Goal: Task Accomplishment & Management: Use online tool/utility

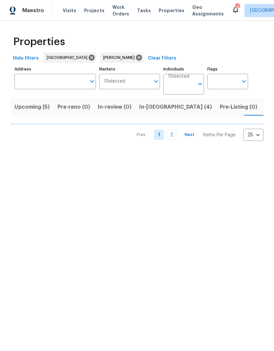
scroll to position [0, 13]
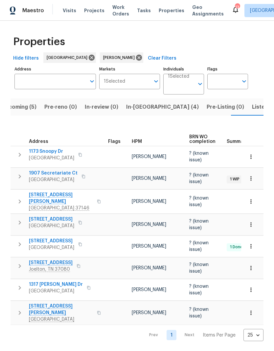
click at [52, 191] on span "[STREET_ADDRESS][PERSON_NAME]" at bounding box center [61, 197] width 64 height 13
click at [252, 108] on span "Listed (27)" at bounding box center [266, 106] width 28 height 9
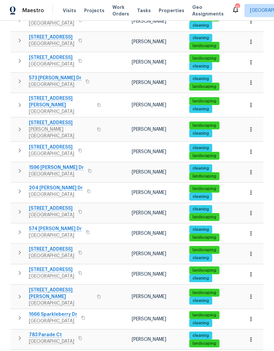
scroll to position [299, 0]
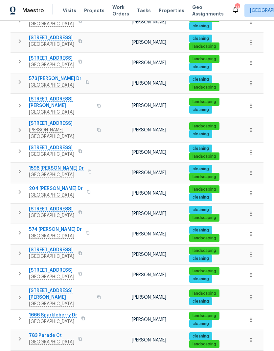
click at [62, 350] on span "[STREET_ADDRESS]" at bounding box center [51, 355] width 45 height 7
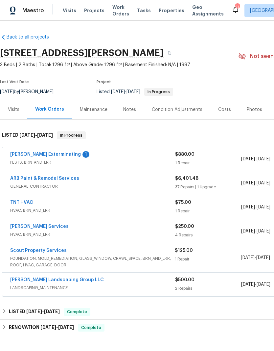
scroll to position [0, 0]
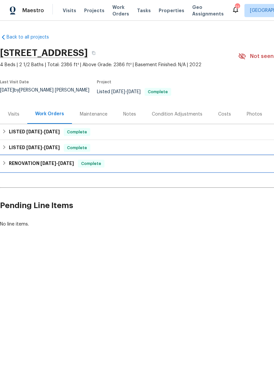
click at [35, 160] on h6 "RENOVATION 4/15/25 - 4/17/25" at bounding box center [41, 164] width 65 height 8
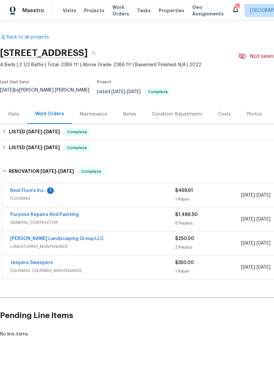
click at [64, 212] on link "Purpose Repairs And Painting" at bounding box center [44, 214] width 69 height 5
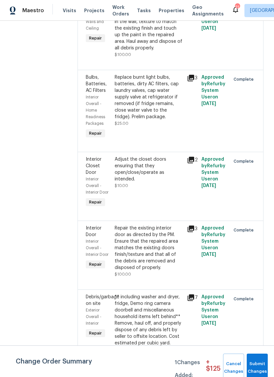
scroll to position [16, 0]
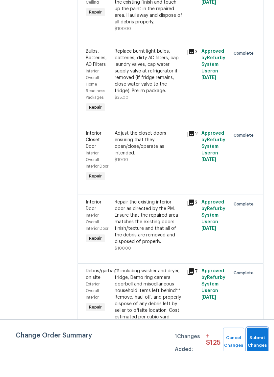
click at [264, 360] on span "Submit Changes" at bounding box center [257, 367] width 14 height 15
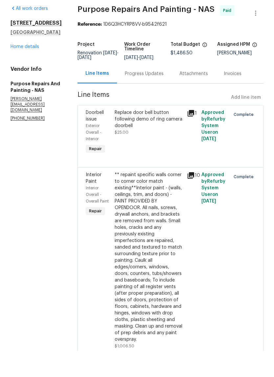
scroll to position [0, 0]
click at [35, 70] on link "Home details" at bounding box center [25, 72] width 29 height 5
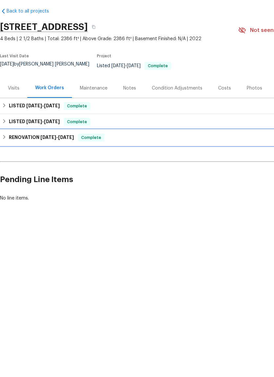
click at [35, 160] on h6 "RENOVATION 4/15/25 - 4/17/25" at bounding box center [41, 164] width 65 height 8
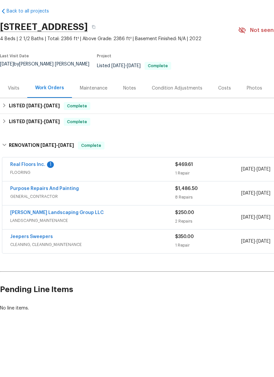
click at [34, 188] on link "Real Floors Inc." at bounding box center [27, 190] width 35 height 5
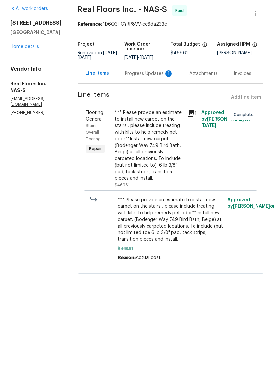
click at [153, 96] on div "Progress Updates 1" at bounding box center [149, 99] width 49 height 7
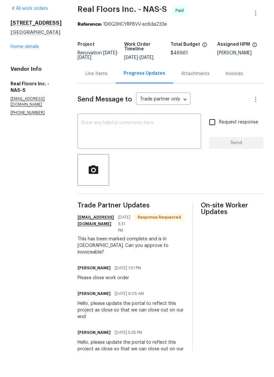
click at [103, 96] on div "Line Items" at bounding box center [97, 99] width 22 height 7
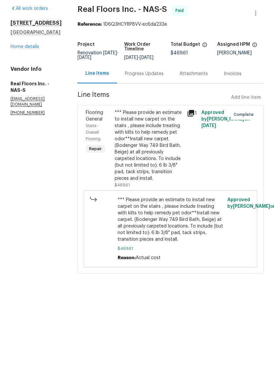
click at [155, 96] on div "Progress Updates" at bounding box center [144, 99] width 39 height 7
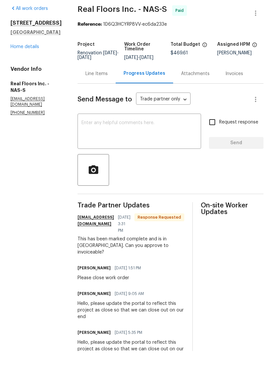
click at [36, 70] on link "Home details" at bounding box center [25, 72] width 29 height 5
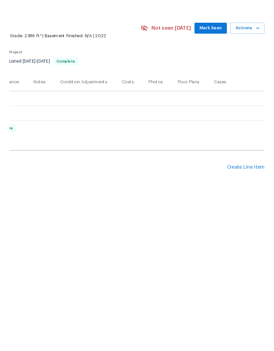
scroll to position [0, 97]
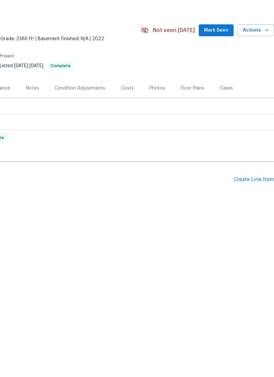
click at [254, 202] on div "Create Line Item" at bounding box center [254, 205] width 40 height 6
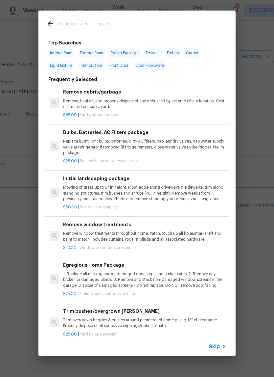
click at [76, 21] on input "text" at bounding box center [128, 25] width 139 height 10
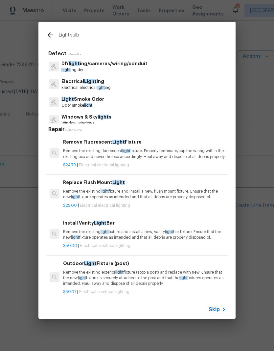
type input "Lightbulbs"
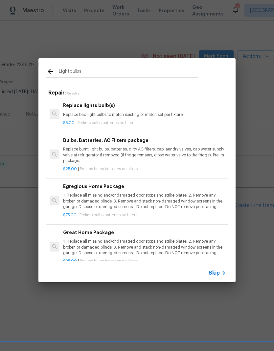
click at [126, 149] on p "Replace burnt light bulbs, batteries, dirty AC filters, cap laundry valves, cap…" at bounding box center [144, 154] width 163 height 17
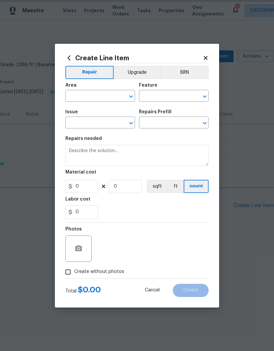
type input "Home Readiness Packages"
type input "Bulbs, Batteries, AC Filters"
type input "Bulbs, Batteries, AC Filters package $25.00"
type textarea "Replace burnt light bulbs, batteries, dirty AC filters, cap laundry valves, cap…"
type input "25"
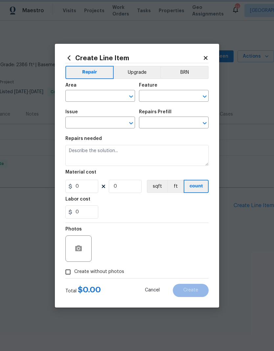
type input "1"
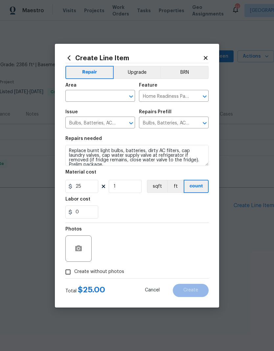
click at [115, 91] on input "text" at bounding box center [90, 96] width 51 height 10
click at [100, 123] on li "Interior Overall" at bounding box center [100, 121] width 70 height 11
type input "Interior Overall"
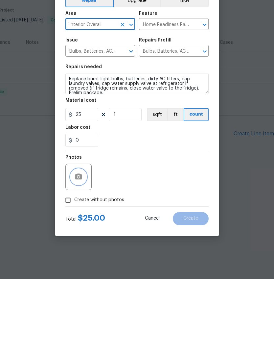
click at [83, 240] on button "button" at bounding box center [79, 248] width 16 height 16
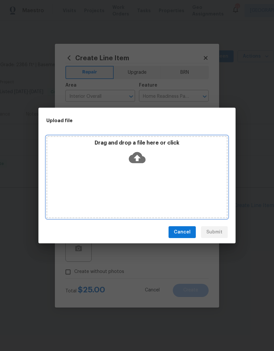
click at [168, 169] on div "Drag and drop a file here or click" at bounding box center [137, 177] width 182 height 82
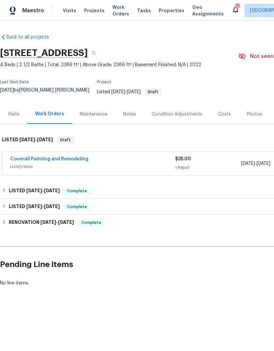
click at [42, 157] on link "Coverall Painting and Remodeling" at bounding box center [49, 159] width 78 height 5
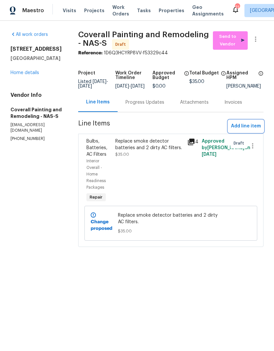
click at [254, 130] on span "Add line item" at bounding box center [246, 126] width 30 height 8
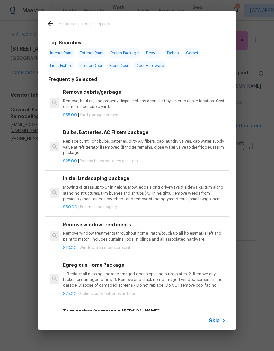
click at [124, 20] on input "text" at bounding box center [128, 25] width 139 height 10
type input "Cabinet"
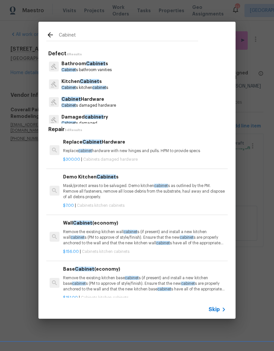
click at [96, 85] on p "Cabinet s kitchen cabinet s" at bounding box center [85, 88] width 47 height 6
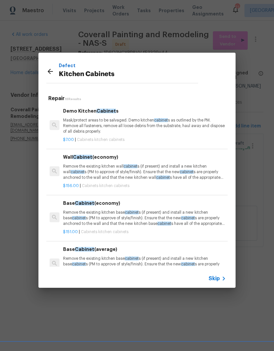
click at [53, 72] on icon at bounding box center [50, 71] width 8 height 8
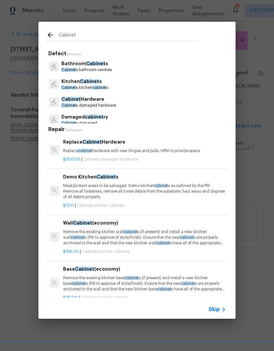
click at [101, 101] on p "Cabinet Hardware" at bounding box center [89, 99] width 55 height 7
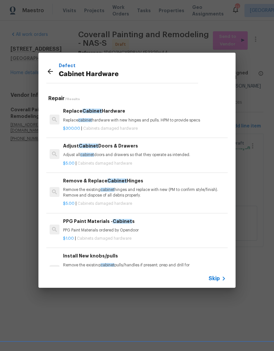
click at [110, 255] on h6 "Install New knobs/pulls" at bounding box center [144, 255] width 163 height 7
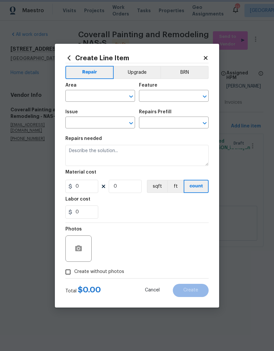
type input "Cabinets"
type input "Cabinet Hardware"
type input "Install New knobs/pulls $5.00"
type textarea "Remove the existing cabinet pulls/handles if present; prep and drill for new ca…"
type input "5"
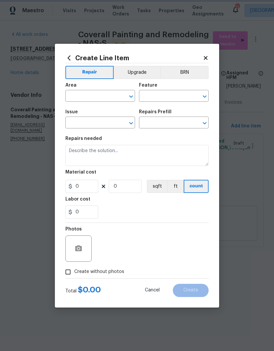
type input "1"
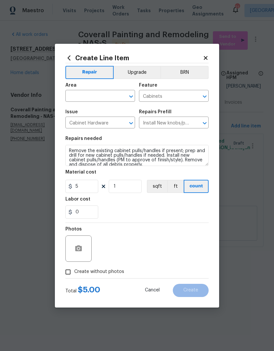
click at [114, 93] on input "text" at bounding box center [90, 96] width 51 height 10
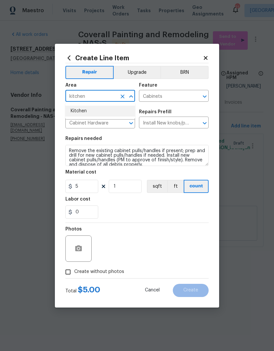
click at [88, 109] on li "Kitchen" at bounding box center [100, 111] width 70 height 11
type input "Kitchen"
click at [133, 187] on input "1" at bounding box center [125, 186] width 33 height 13
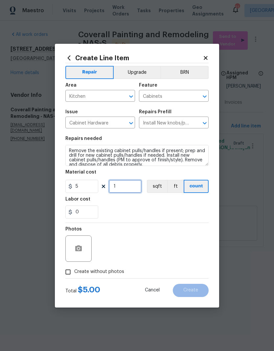
type input "0"
click at [88, 186] on input "5" at bounding box center [81, 186] width 33 height 13
type input "15"
click at [129, 187] on input "0" at bounding box center [125, 186] width 33 height 13
type input "2"
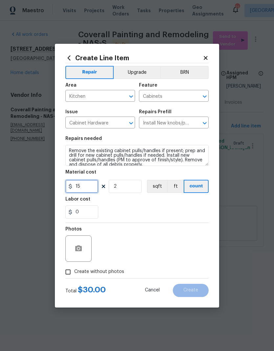
click at [89, 186] on input "15" at bounding box center [81, 186] width 33 height 13
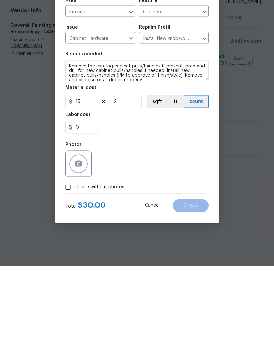
click at [84, 240] on button "button" at bounding box center [79, 248] width 16 height 16
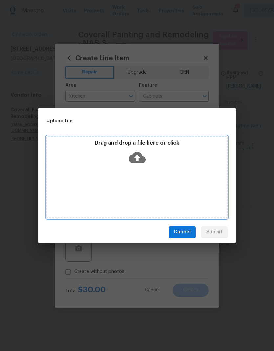
click at [164, 170] on div "Drag and drop a file here or click" at bounding box center [137, 177] width 182 height 82
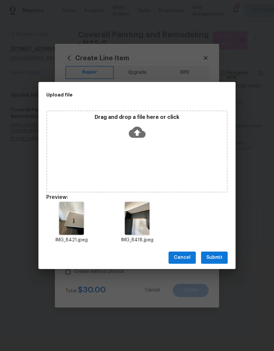
click at [218, 257] on span "Submit" at bounding box center [215, 257] width 16 height 8
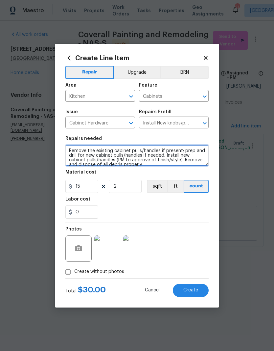
click at [158, 165] on textarea "Remove the existing cabinet pulls/handles if present; prep and drill for new ca…" at bounding box center [136, 155] width 143 height 21
click at [74, 152] on textarea "Remove the existing cabinet pulls/handles if present; prep and drill for new ca…" at bounding box center [136, 155] width 143 height 21
click at [74, 151] on textarea "Remove the existing cabinet pulls/handles if present; prep and drill for new ca…" at bounding box center [136, 155] width 143 height 21
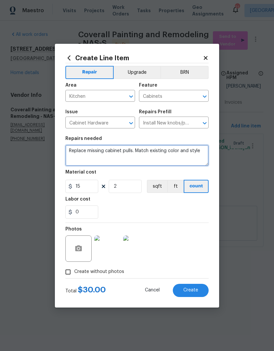
click at [179, 151] on textarea "Replace missing cabinet pulls. Match existing color and style" at bounding box center [136, 155] width 143 height 21
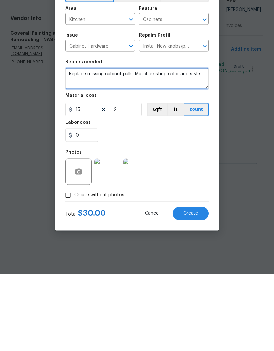
type textarea "Replace missing cabinet pulls. Match existing color and style"
click at [196, 288] on span "Create" at bounding box center [191, 290] width 15 height 5
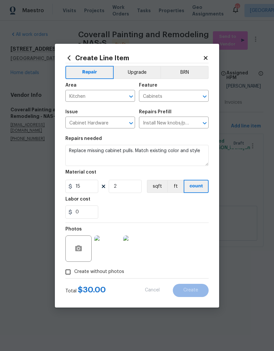
type input "0"
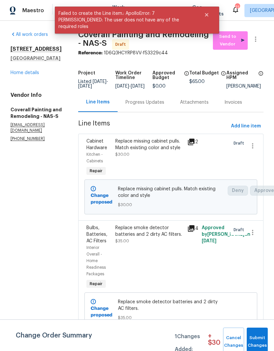
click at [252, 130] on span "Add line item" at bounding box center [246, 126] width 30 height 8
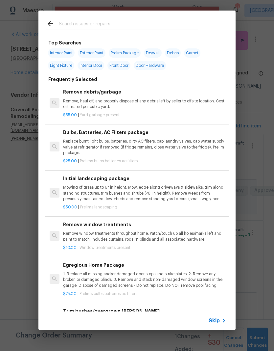
click at [148, 20] on input "text" at bounding box center [128, 25] width 139 height 10
type input "Window"
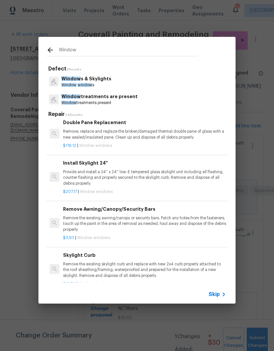
scroll to position [315, 0]
click at [121, 131] on p "Remove, replace and reglaze the broken/damaged thermal double pane of glass wit…" at bounding box center [144, 134] width 163 height 11
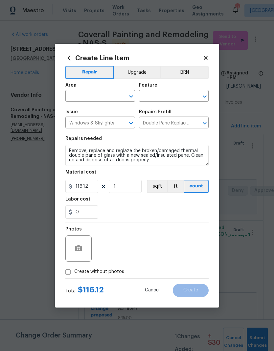
click at [112, 95] on input "text" at bounding box center [90, 96] width 51 height 10
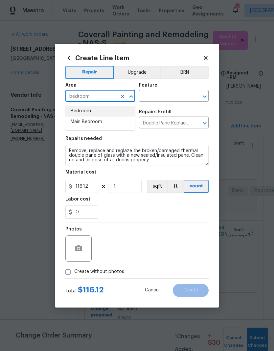
click at [91, 112] on li "Bedroom" at bounding box center [100, 111] width 70 height 11
type input "Bedroom"
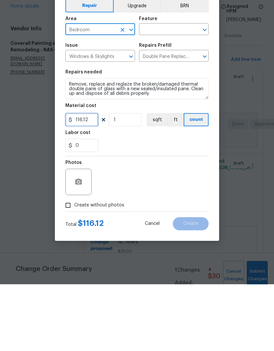
click at [96, 180] on input "116.12" at bounding box center [81, 186] width 33 height 13
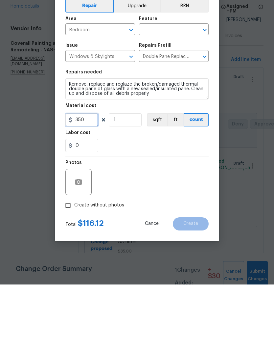
type input "350"
click at [84, 240] on button "button" at bounding box center [79, 248] width 16 height 16
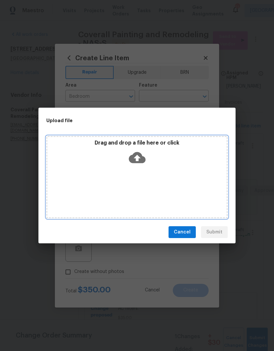
click at [162, 168] on div "Drag and drop a file here or click" at bounding box center [137, 177] width 182 height 82
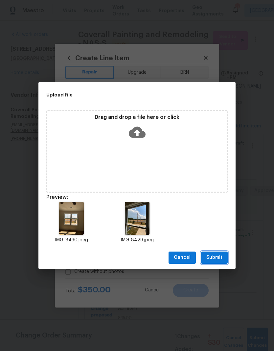
click at [220, 257] on span "Submit" at bounding box center [215, 257] width 16 height 8
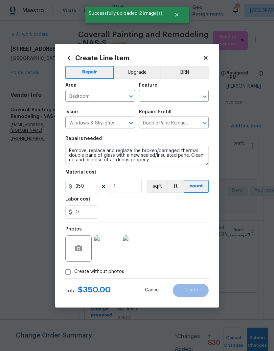
click at [141, 252] on img at bounding box center [136, 248] width 26 height 26
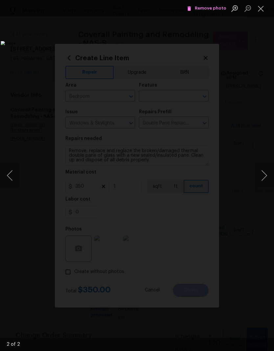
click at [264, 10] on button "Close lightbox" at bounding box center [261, 9] width 13 height 12
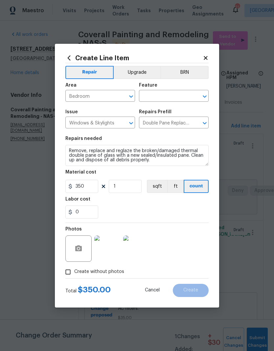
click at [185, 95] on input "text" at bounding box center [164, 96] width 51 height 10
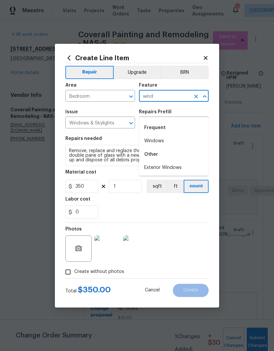
click at [163, 136] on li "Windows" at bounding box center [174, 141] width 70 height 11
type input "Windows"
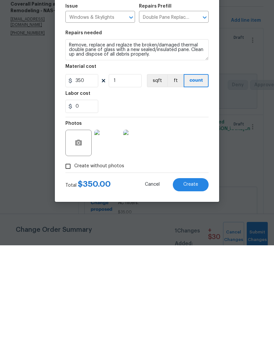
click at [198, 288] on span "Create" at bounding box center [191, 290] width 15 height 5
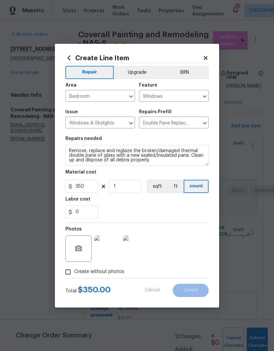
type input "0"
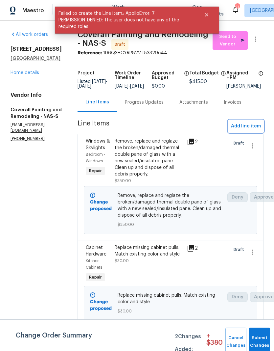
click at [255, 130] on span "Add line item" at bounding box center [246, 126] width 30 height 8
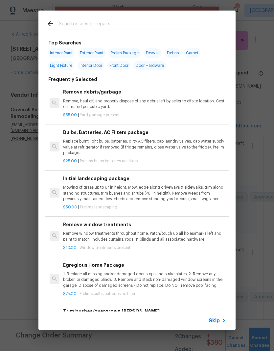
click at [126, 22] on input "text" at bounding box center [128, 25] width 139 height 10
type input "Drywall"
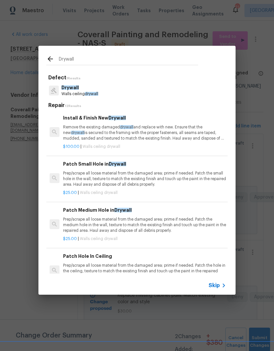
click at [88, 91] on p "Walls ceiling drywall" at bounding box center [80, 94] width 37 height 6
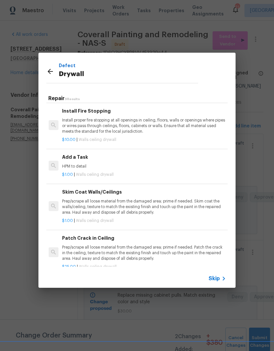
scroll to position [185, 1]
click at [84, 163] on p "HPM to detail" at bounding box center [143, 166] width 163 height 6
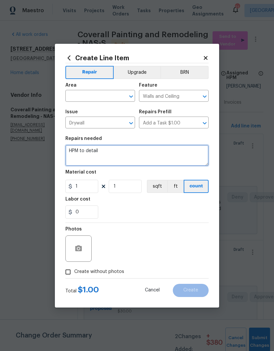
click at [114, 150] on textarea "HPM to detail" at bounding box center [136, 155] width 143 height 21
type textarea "H"
type textarea "Secure cable cover in closet"
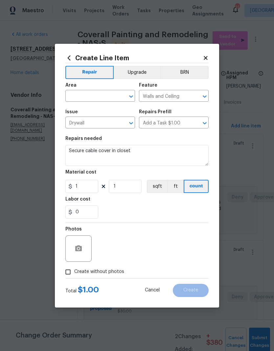
click at [110, 98] on input "text" at bounding box center [90, 96] width 51 height 10
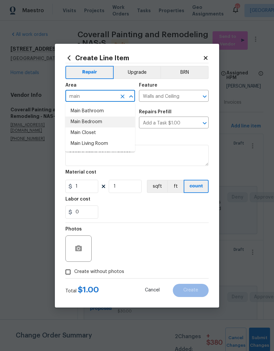
click at [89, 121] on li "Main Bedroom" at bounding box center [100, 121] width 70 height 11
type input "Main Bedroom"
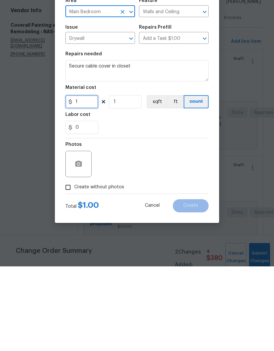
click at [90, 180] on input "1" at bounding box center [81, 186] width 33 height 13
type input "10"
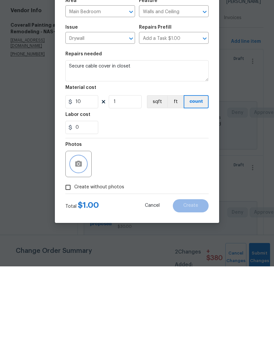
click at [84, 240] on button "button" at bounding box center [79, 248] width 16 height 16
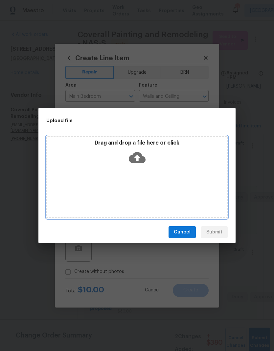
click at [169, 173] on div "Drag and drop a file here or click" at bounding box center [137, 177] width 182 height 82
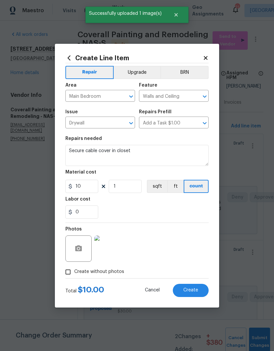
scroll to position [27, 0]
click at [196, 289] on span "Create" at bounding box center [191, 290] width 15 height 5
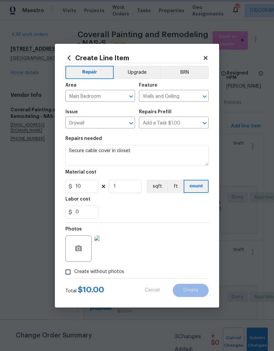
type input "0"
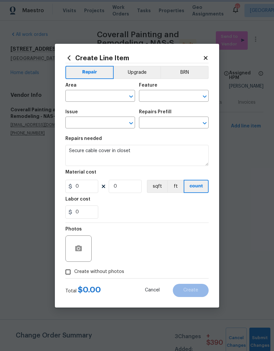
type input "0"
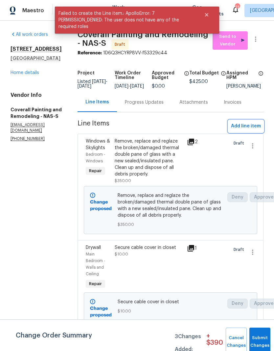
click at [254, 130] on span "Add line item" at bounding box center [246, 126] width 30 height 8
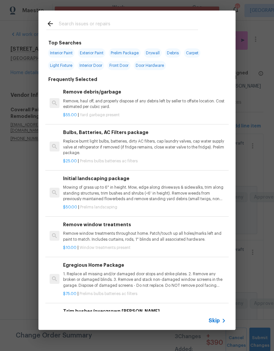
click at [128, 21] on input "text" at bounding box center [128, 25] width 139 height 10
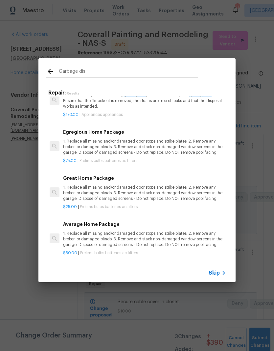
scroll to position [65, 0]
type input "G"
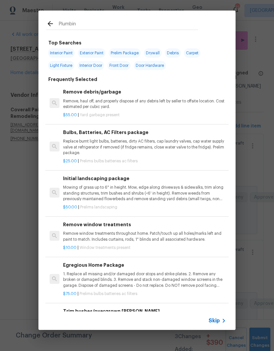
type input "Plumbing"
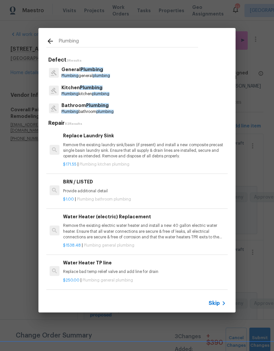
click at [98, 90] on p "Kitchen Plumbing" at bounding box center [86, 87] width 48 height 7
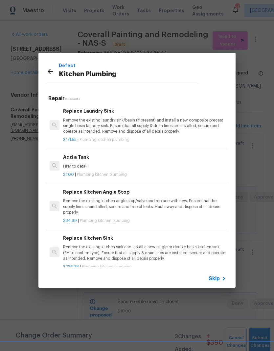
click at [87, 164] on p "HPM to detail" at bounding box center [144, 166] width 163 height 6
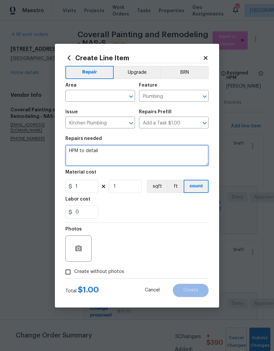
click at [115, 150] on textarea "HPM to detail" at bounding box center [136, 155] width 143 height 21
type textarea "H"
type textarea "Garbage disposal is stuck. If you can’t get it to reset, replace."
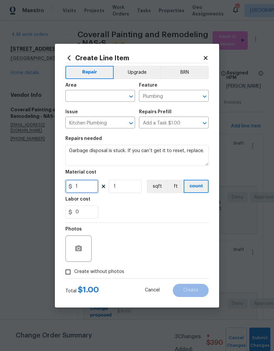
click at [89, 188] on input "1" at bounding box center [81, 186] width 33 height 13
type input "10"
click at [116, 93] on input "text" at bounding box center [90, 96] width 51 height 10
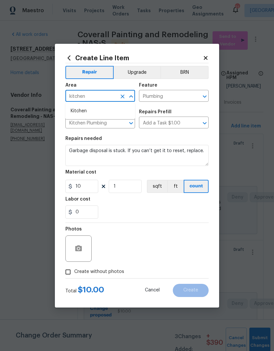
click at [82, 109] on li "Kitchen" at bounding box center [100, 111] width 70 height 11
type input "Kitchen"
click at [91, 185] on input "10" at bounding box center [81, 186] width 33 height 13
type input "15"
click at [166, 206] on div "0" at bounding box center [136, 211] width 143 height 13
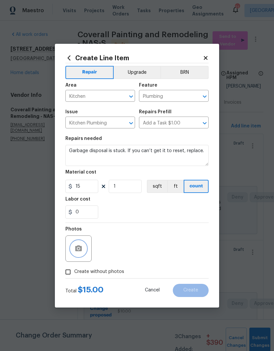
click at [84, 252] on button "button" at bounding box center [79, 248] width 16 height 16
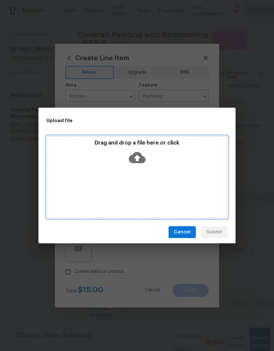
click at [173, 170] on div "Drag and drop a file here or click" at bounding box center [137, 177] width 182 height 82
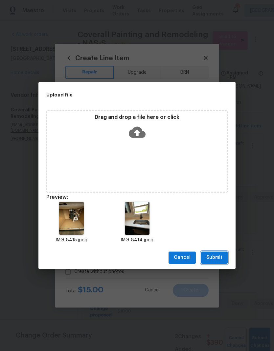
click at [219, 259] on span "Submit" at bounding box center [215, 257] width 16 height 8
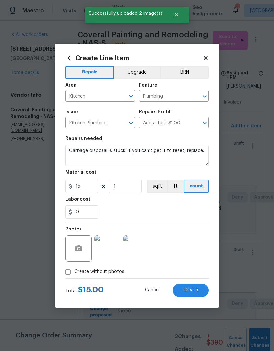
click at [195, 288] on span "Create" at bounding box center [191, 290] width 15 height 5
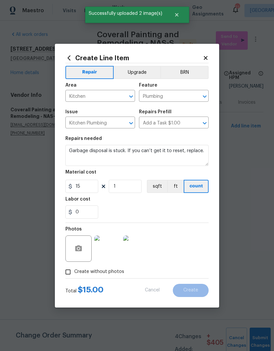
type input "0"
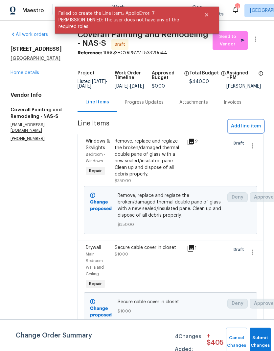
click at [255, 130] on span "Add line item" at bounding box center [246, 126] width 30 height 8
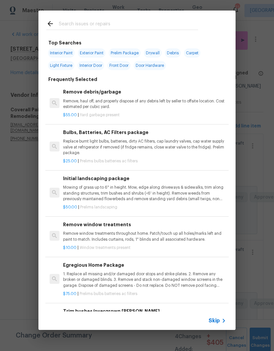
click at [124, 22] on input "text" at bounding box center [128, 25] width 139 height 10
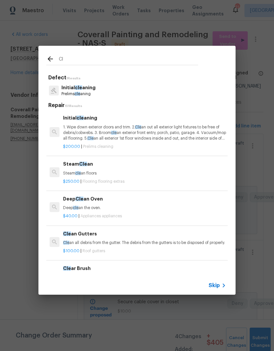
type input "C"
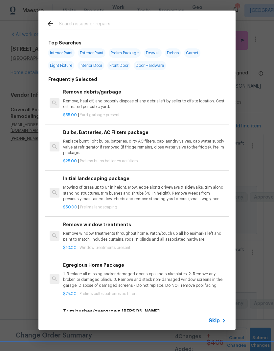
click at [54, 22] on icon at bounding box center [50, 24] width 8 height 8
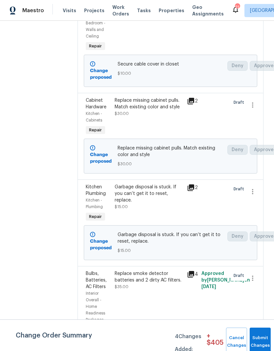
scroll to position [239, 0]
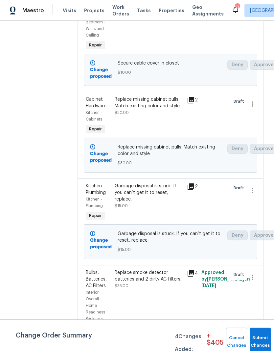
click at [176, 109] on div "Replace missing cabinet pulls. Match existing color and style" at bounding box center [149, 102] width 68 height 13
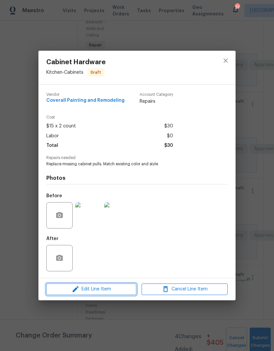
click at [131, 287] on span "Edit Line Item" at bounding box center [91, 289] width 86 height 8
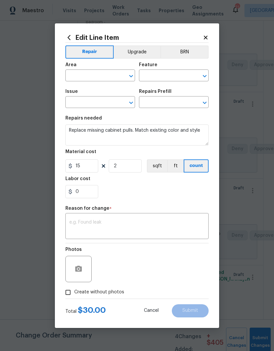
type input "Kitchen"
type input "Cabinets"
type input "Cabinet Hardware"
type input "Install New knobs/pulls $5.00"
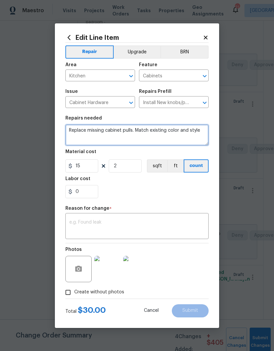
click at [207, 131] on textarea "Replace missing cabinet pulls. Match existing color and style" at bounding box center [136, 134] width 143 height 21
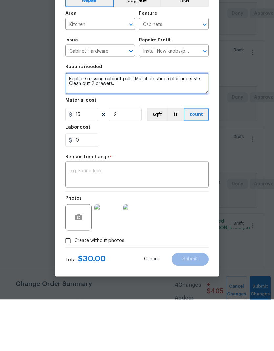
type textarea "Replace missing cabinet pulls. Match existing color and style. Clean out 2 draw…"
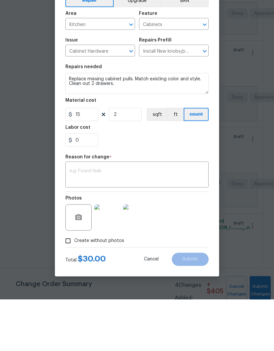
click at [119, 220] on textarea at bounding box center [137, 227] width 136 height 14
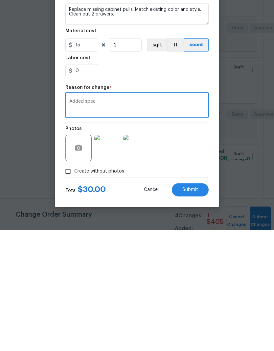
scroll to position [0, 0]
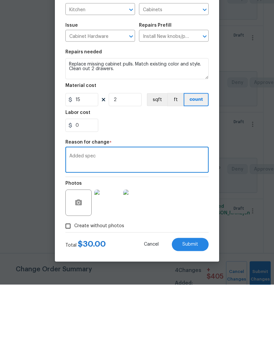
type textarea "Added spec"
click at [129, 159] on input "2" at bounding box center [125, 165] width 33 height 13
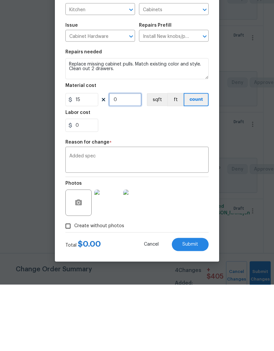
type input "3"
click at [174, 185] on div "0" at bounding box center [136, 191] width 143 height 13
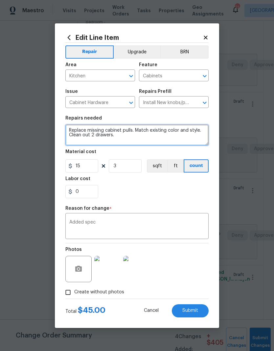
click at [98, 136] on textarea "Replace missing cabinet pulls. Match existing color and style. Clean out 2 draw…" at bounding box center [136, 134] width 143 height 21
click at [144, 138] on textarea "Replace missing cabinet pulls. Match existing color and style. Clean out 2 dust…" at bounding box center [136, 134] width 143 height 21
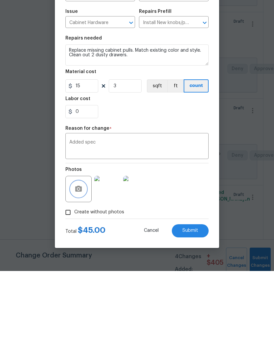
click at [84, 261] on button "button" at bounding box center [79, 269] width 16 height 16
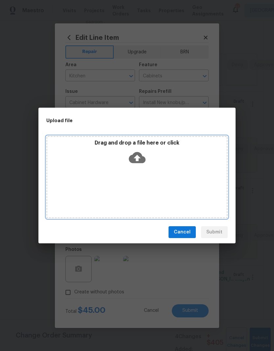
click at [161, 163] on div "Drag and drop a file here or click" at bounding box center [137, 153] width 180 height 28
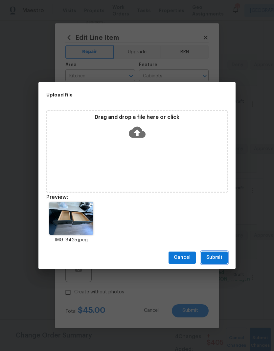
click at [221, 258] on span "Submit" at bounding box center [215, 257] width 16 height 8
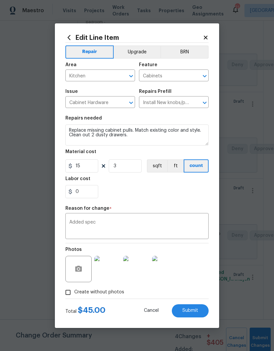
click at [191, 310] on span "Submit" at bounding box center [191, 310] width 16 height 5
type textarea "Replace missing cabinet pulls. Match existing color and style"
type input "2"
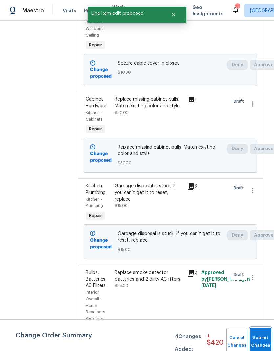
click at [260, 338] on button "Submit Changes" at bounding box center [260, 341] width 21 height 28
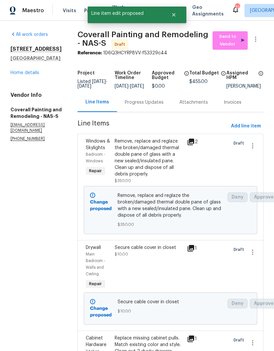
scroll to position [0, 0]
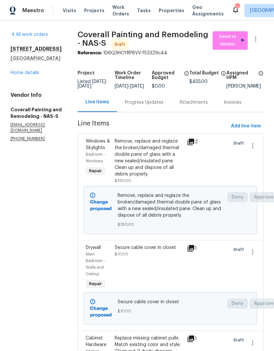
click at [237, 33] on span "Send to Vendor" at bounding box center [230, 40] width 29 height 15
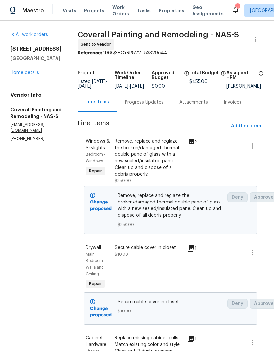
click at [33, 70] on link "Home details" at bounding box center [25, 72] width 29 height 5
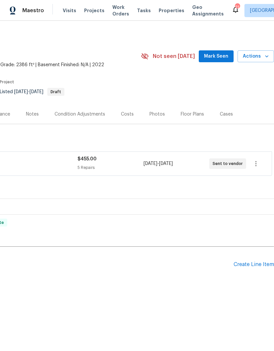
scroll to position [0, 97]
click at [217, 58] on span "Mark Seen" at bounding box center [216, 56] width 24 height 8
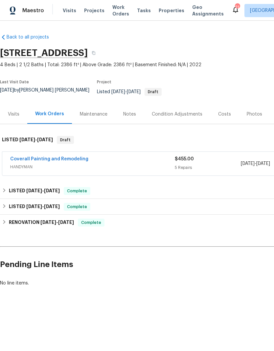
scroll to position [0, 0]
click at [130, 111] on div "Notes" at bounding box center [129, 114] width 13 height 7
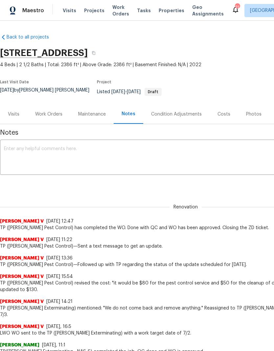
click at [71, 146] on textarea at bounding box center [186, 157] width 364 height 23
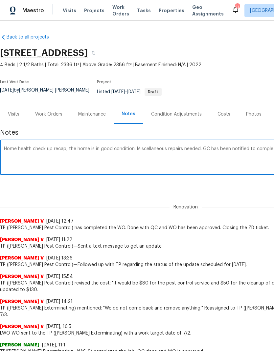
scroll to position [0, 97]
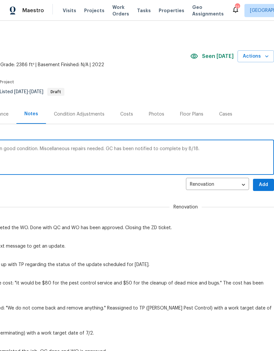
click at [39, 141] on div "Home health check up recap, the home is in good condition. Miscellaneous repair…" at bounding box center [89, 158] width 372 height 34
click at [40, 146] on textarea "Home health check up recap, the home is in good condition. Miscellaneous repair…" at bounding box center [89, 157] width 364 height 23
click at [134, 146] on textarea "Home health check up recap, the home is in good condition. Cracked upstairs win…" at bounding box center [89, 157] width 364 height 23
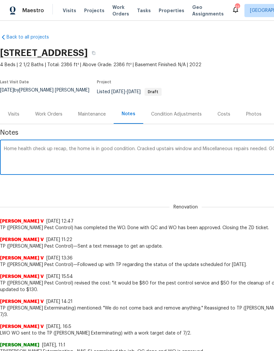
scroll to position [0, 0]
click at [77, 146] on textarea "Home health check up recap, the home is in good condition. Cracked upstairs win…" at bounding box center [186, 157] width 364 height 23
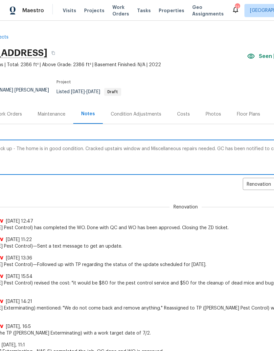
scroll to position [0, 39]
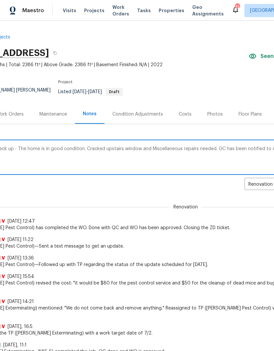
click at [202, 146] on textarea "Home health check up - The home is in good condition. Cracked upstairs window a…" at bounding box center [147, 157] width 364 height 23
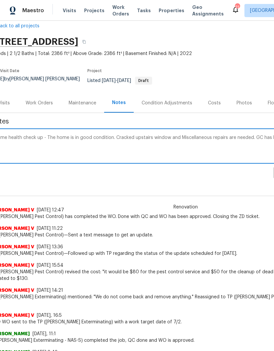
scroll to position [13, 9]
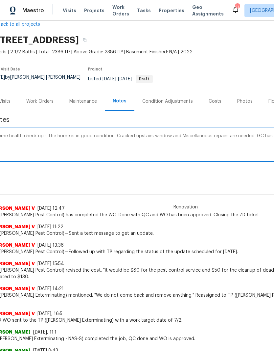
click at [120, 134] on textarea "Home health check up - The home is in good condition. Cracked upstairs window a…" at bounding box center [177, 145] width 364 height 23
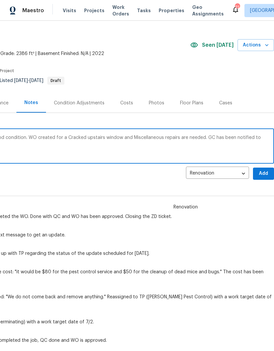
scroll to position [11, 97]
click at [204, 136] on textarea "Home health check up - The home is in good condition. WO created for a Cracked …" at bounding box center [89, 147] width 364 height 23
click at [223, 136] on textarea "Home health check up - The home is in good condition. WO created for a Cracked …" at bounding box center [89, 147] width 364 height 23
type textarea "Home health check up - The home is in good condition. WO created for a Cracked …"
click at [262, 170] on span "Add" at bounding box center [264, 174] width 11 height 8
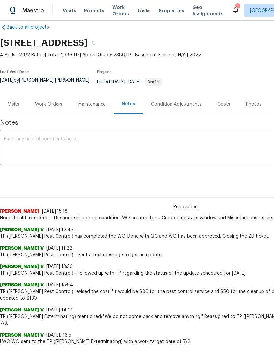
scroll to position [10, 0]
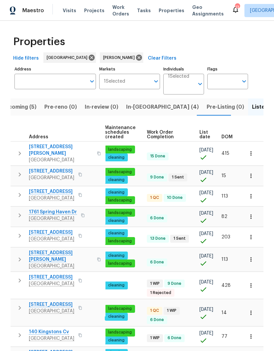
scroll to position [0, 85]
click at [231, 139] on span "DOM" at bounding box center [227, 137] width 11 height 5
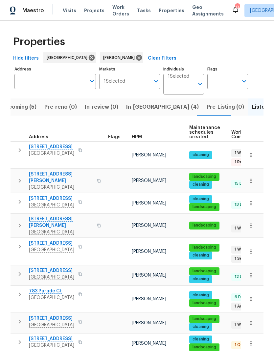
click at [51, 240] on span "851 Salem Rd" at bounding box center [51, 243] width 45 height 7
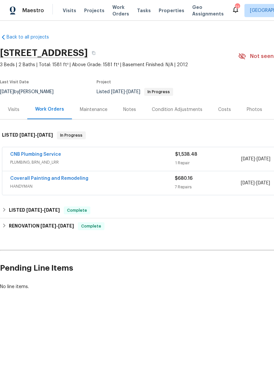
click at [71, 180] on link "Coverall Painting and Remodeling" at bounding box center [49, 178] width 78 height 5
